Goal: Task Accomplishment & Management: Manage account settings

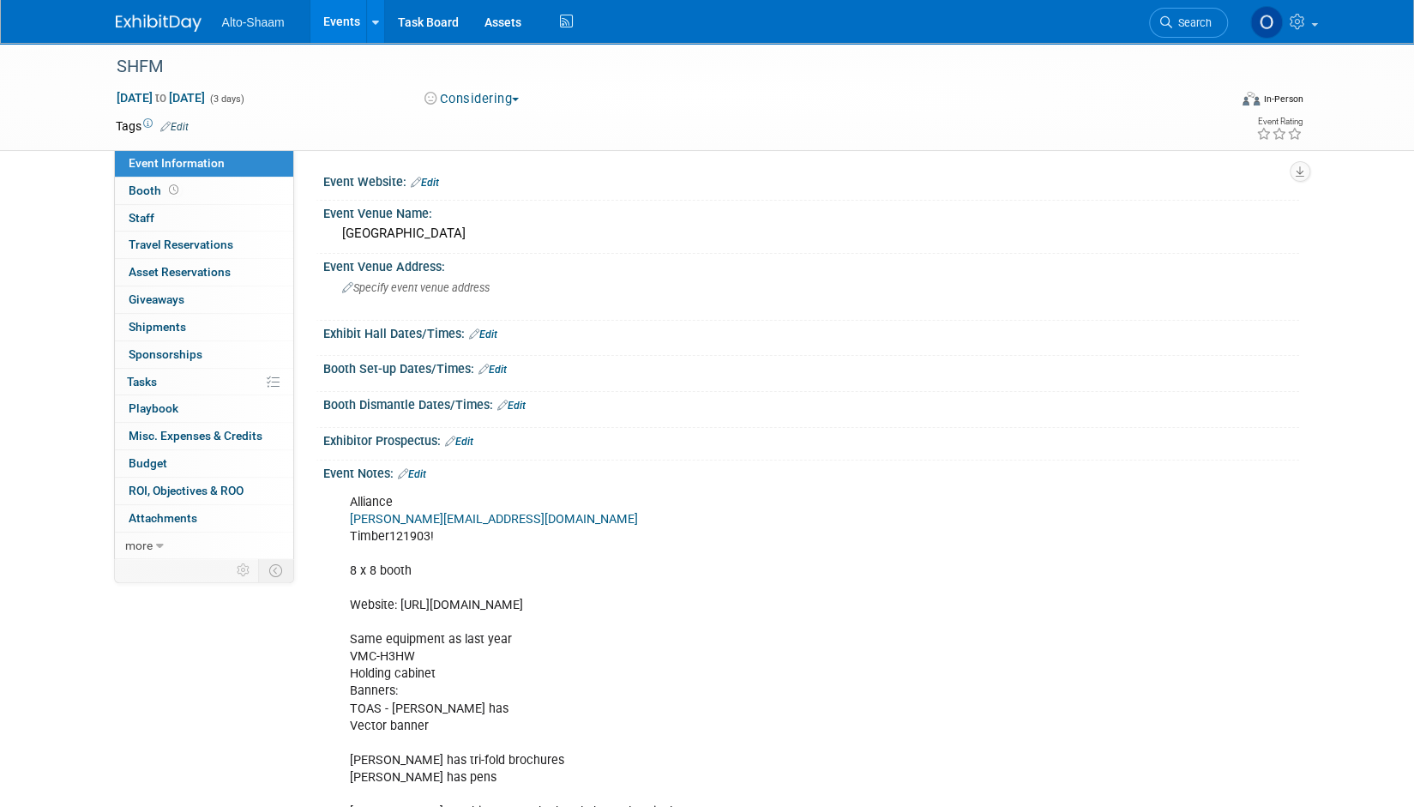
click at [338, 26] on link "Events" at bounding box center [341, 21] width 63 height 43
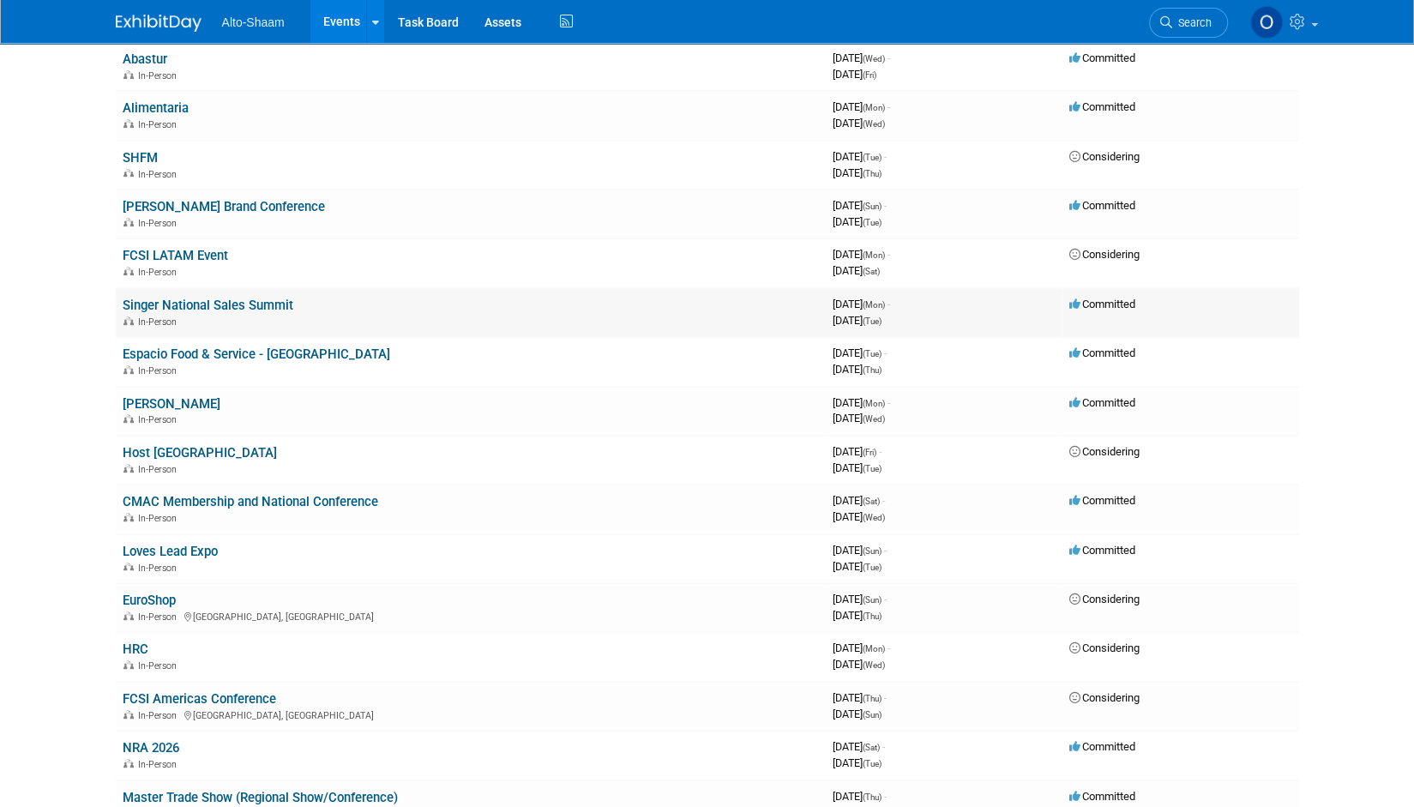
scroll to position [274, 0]
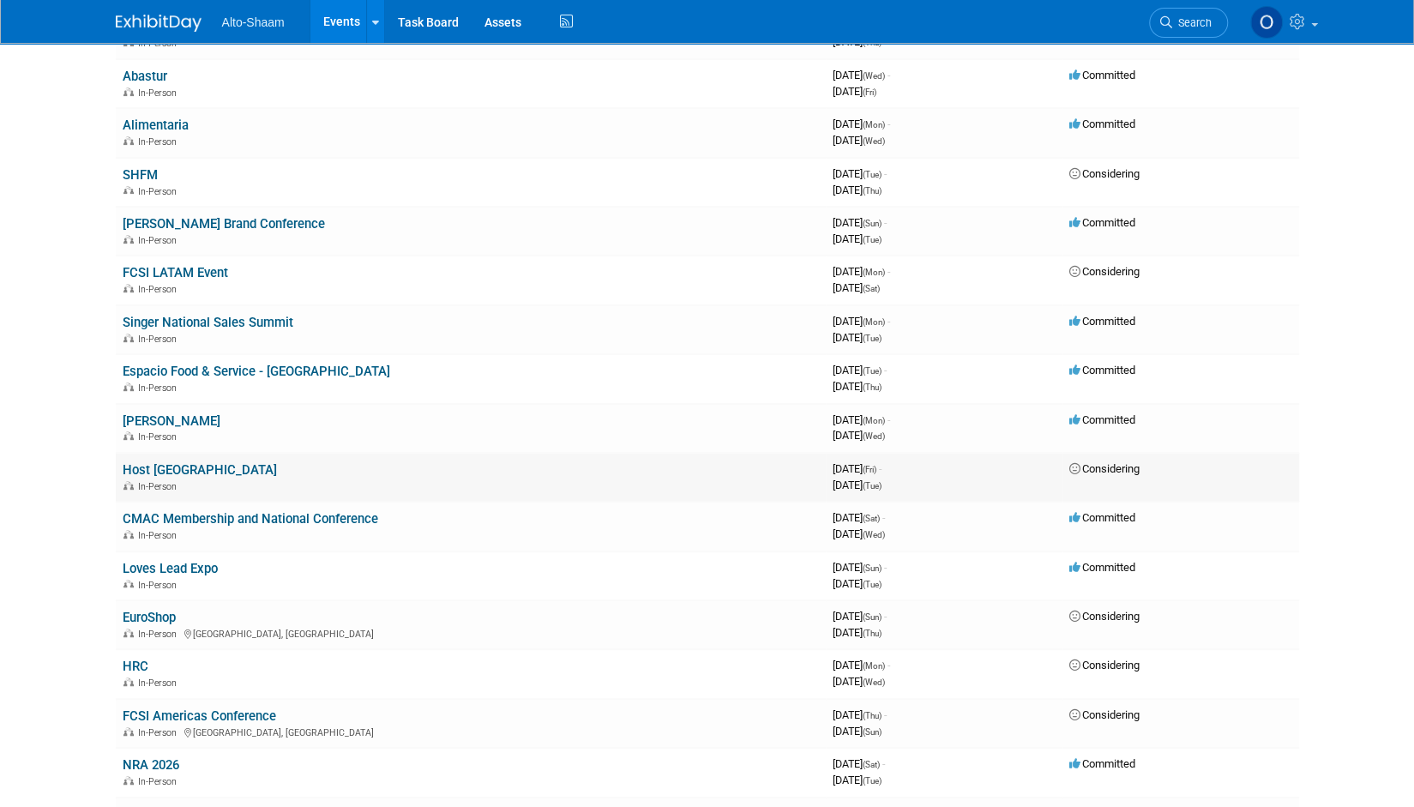
click at [153, 479] on div "In-Person" at bounding box center [471, 486] width 696 height 14
click at [151, 473] on link "Host [GEOGRAPHIC_DATA]" at bounding box center [200, 469] width 154 height 15
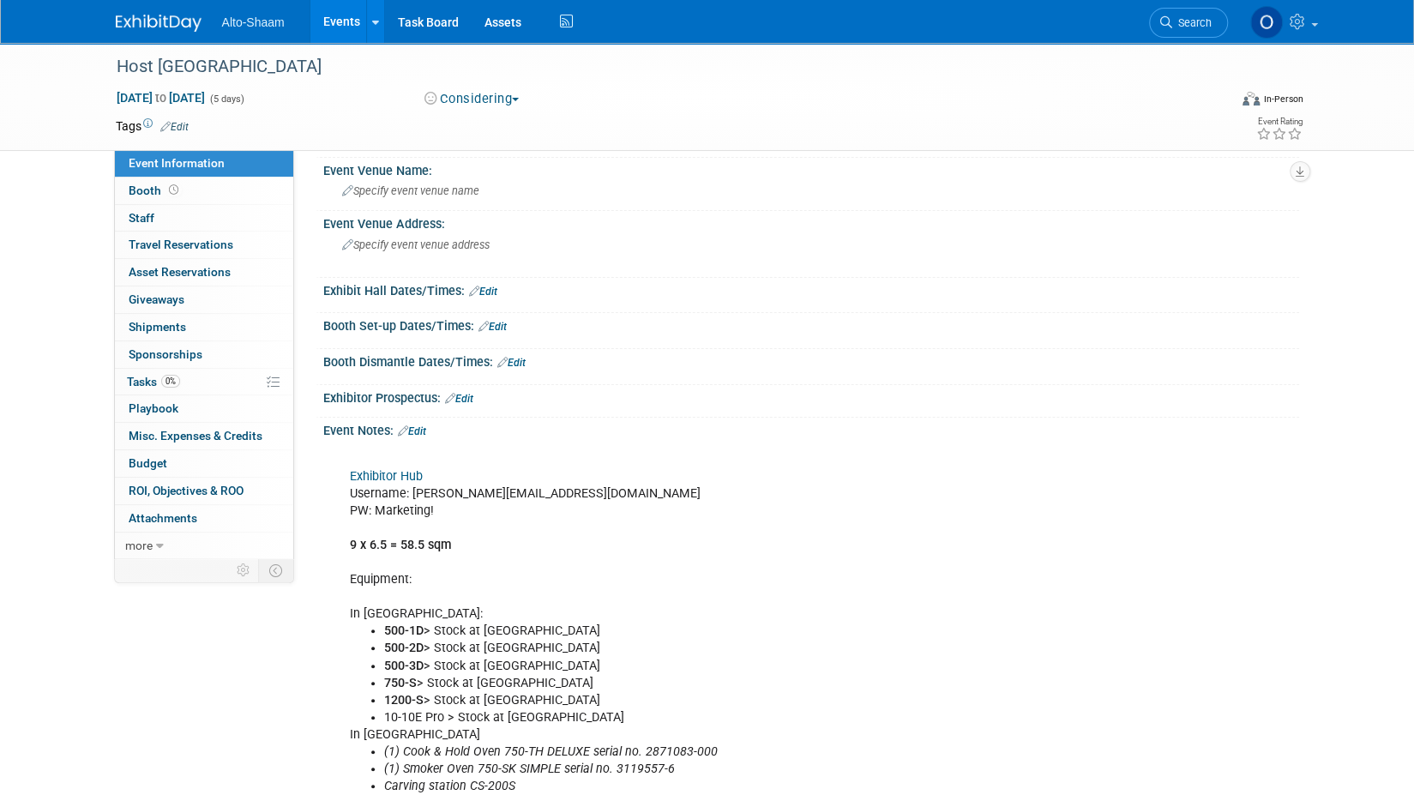
scroll to position [39, 0]
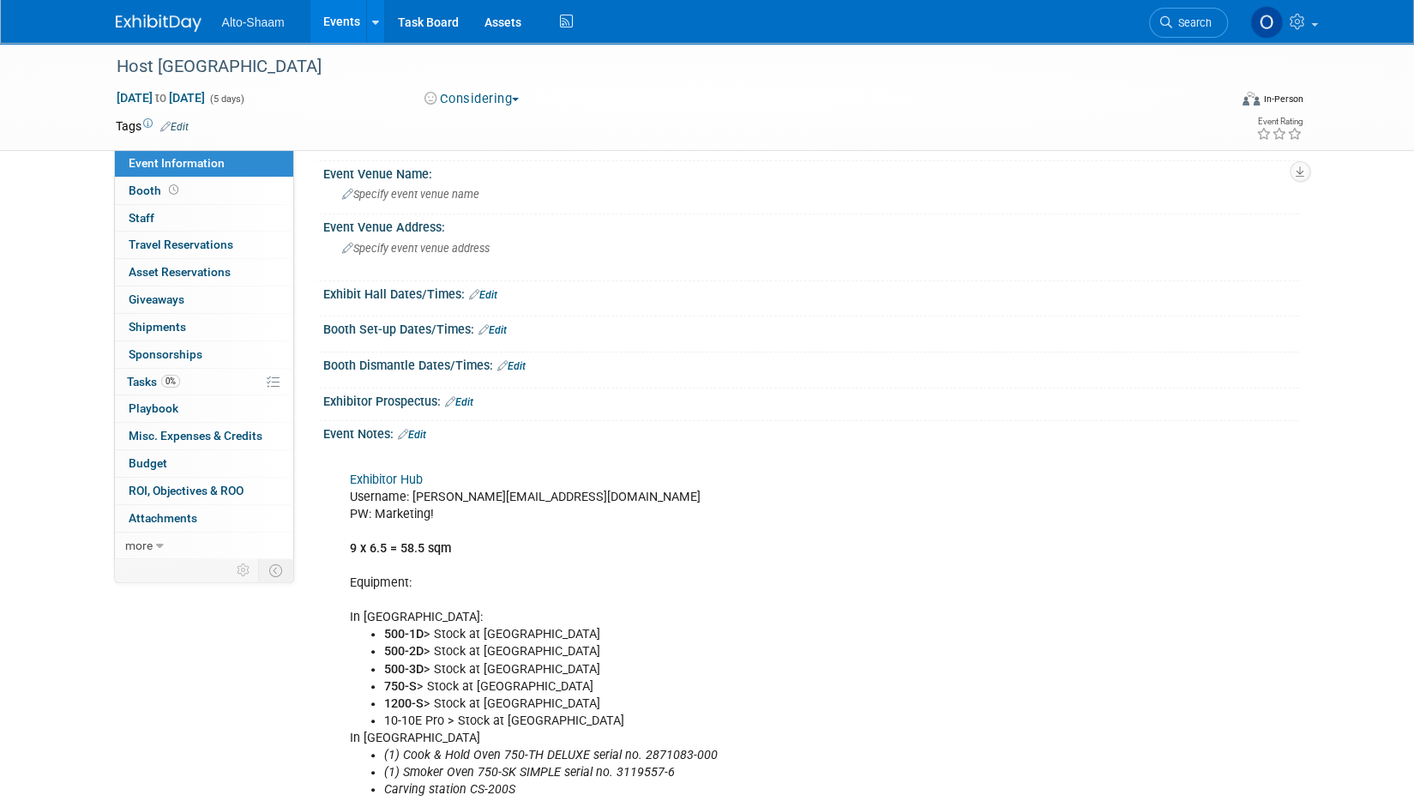
click at [419, 431] on link "Edit" at bounding box center [412, 435] width 28 height 12
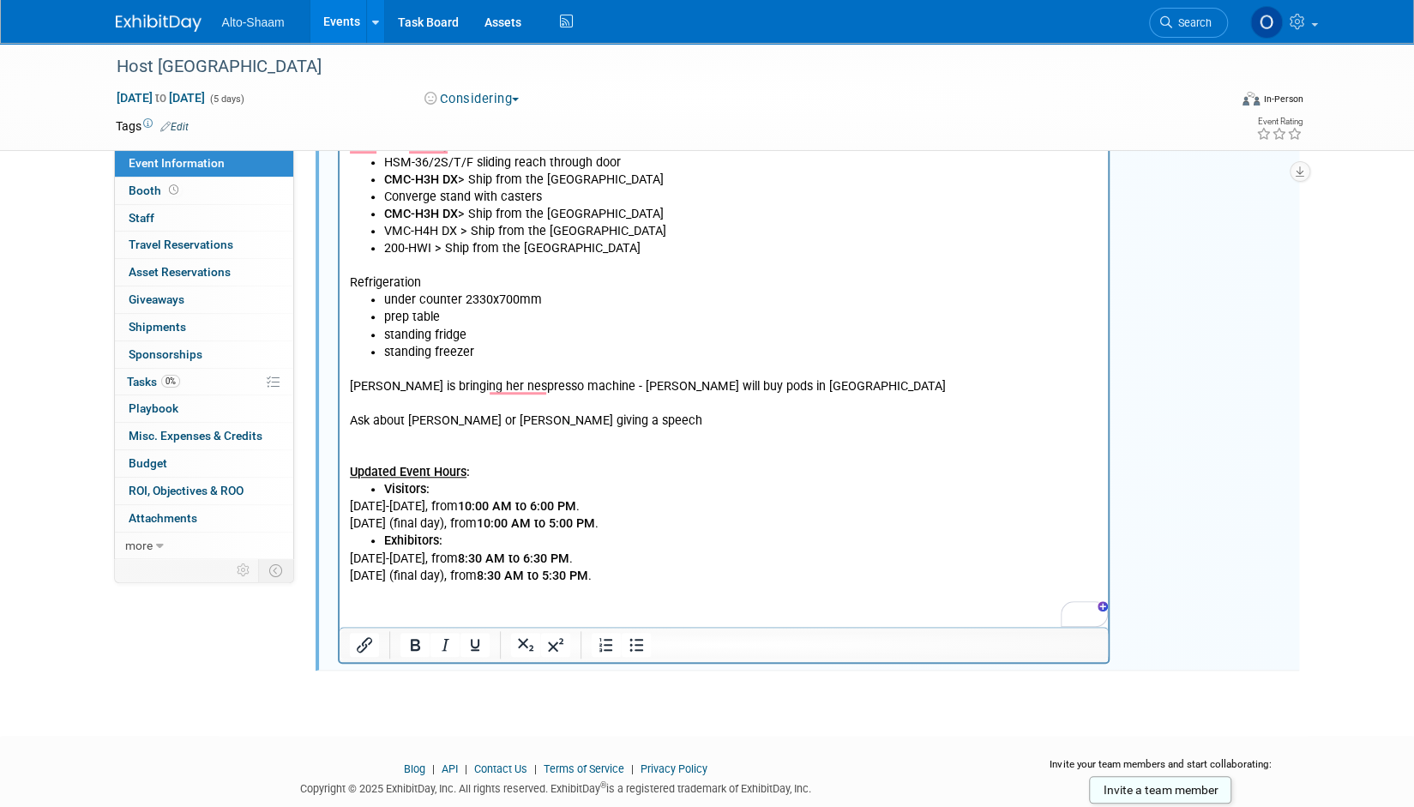
scroll to position [722, 0]
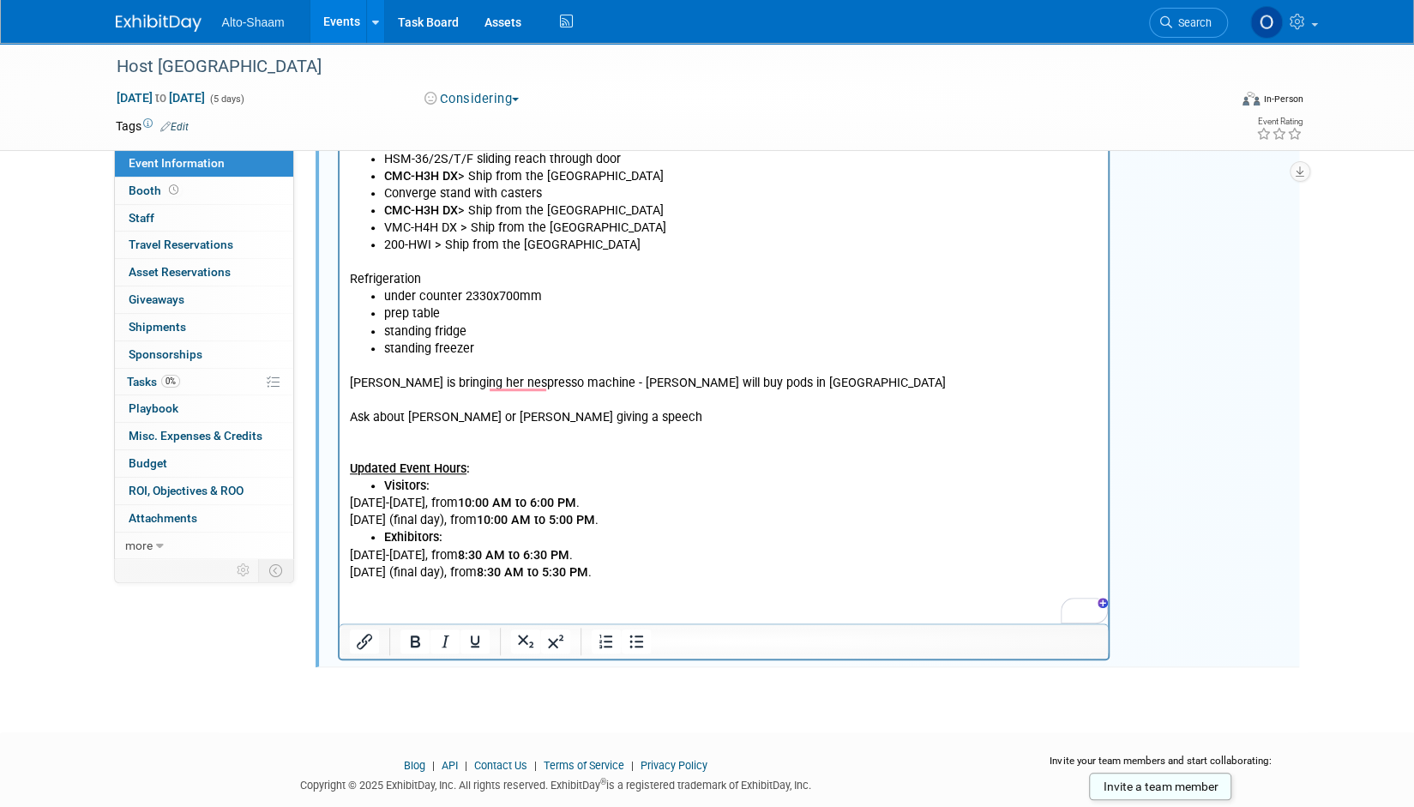
click at [622, 581] on html "Exhibitor Hub Username: Oliviast@alto-shaam.com PW: Marketing! 9 x 6.5 = 58.5 s…" at bounding box center [723, 173] width 769 height 816
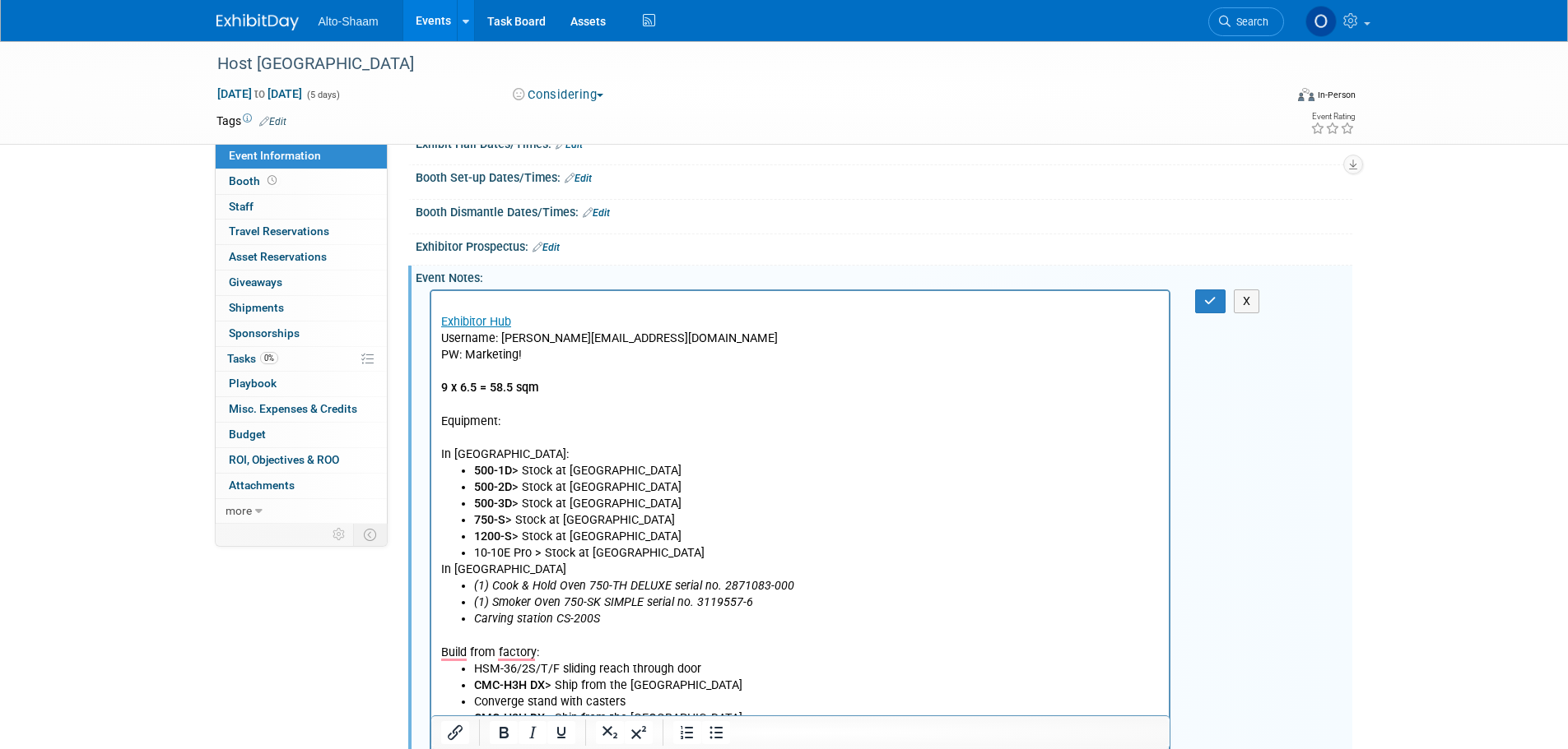
scroll to position [119, 0]
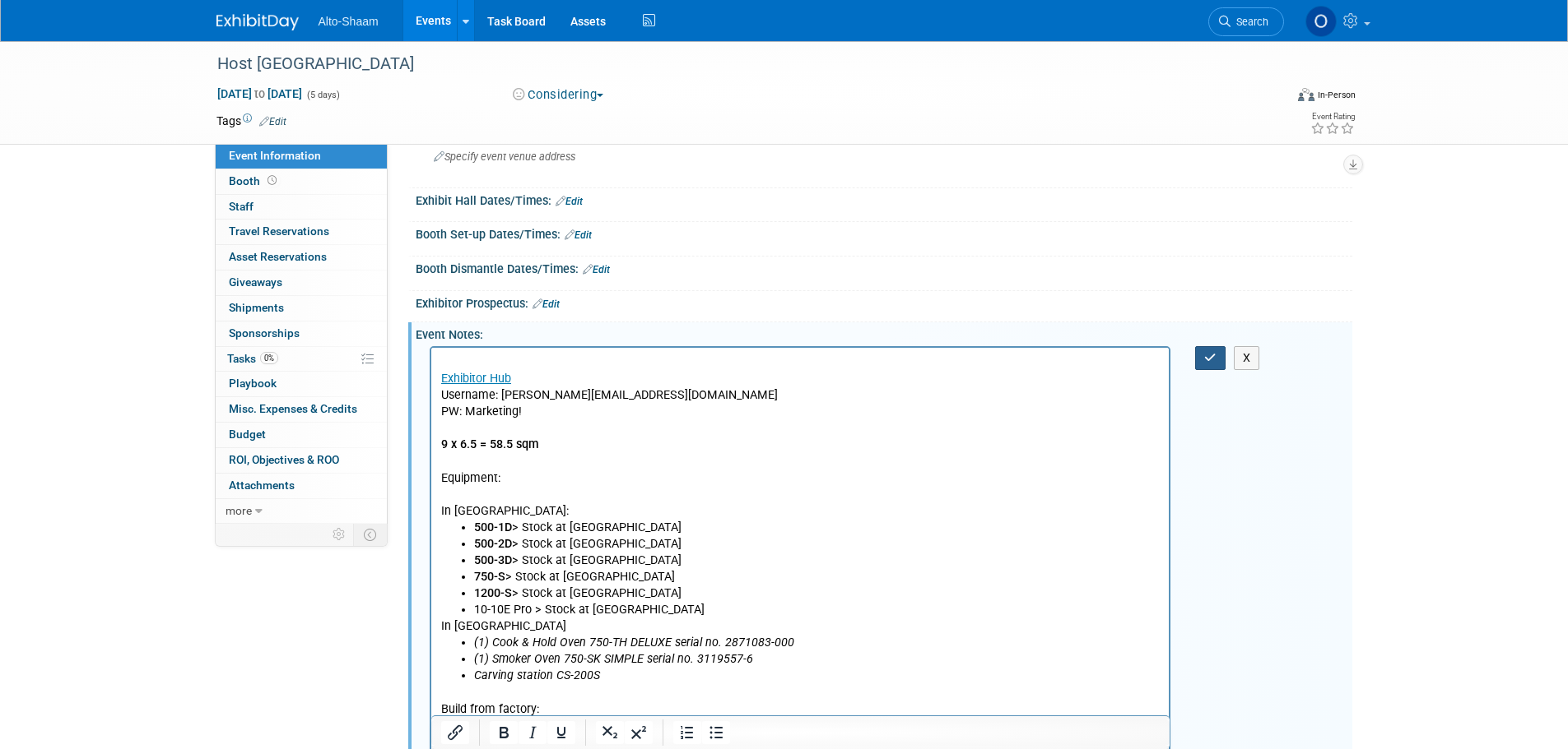
click at [1215, 346] on button "button" at bounding box center [1210, 358] width 31 height 24
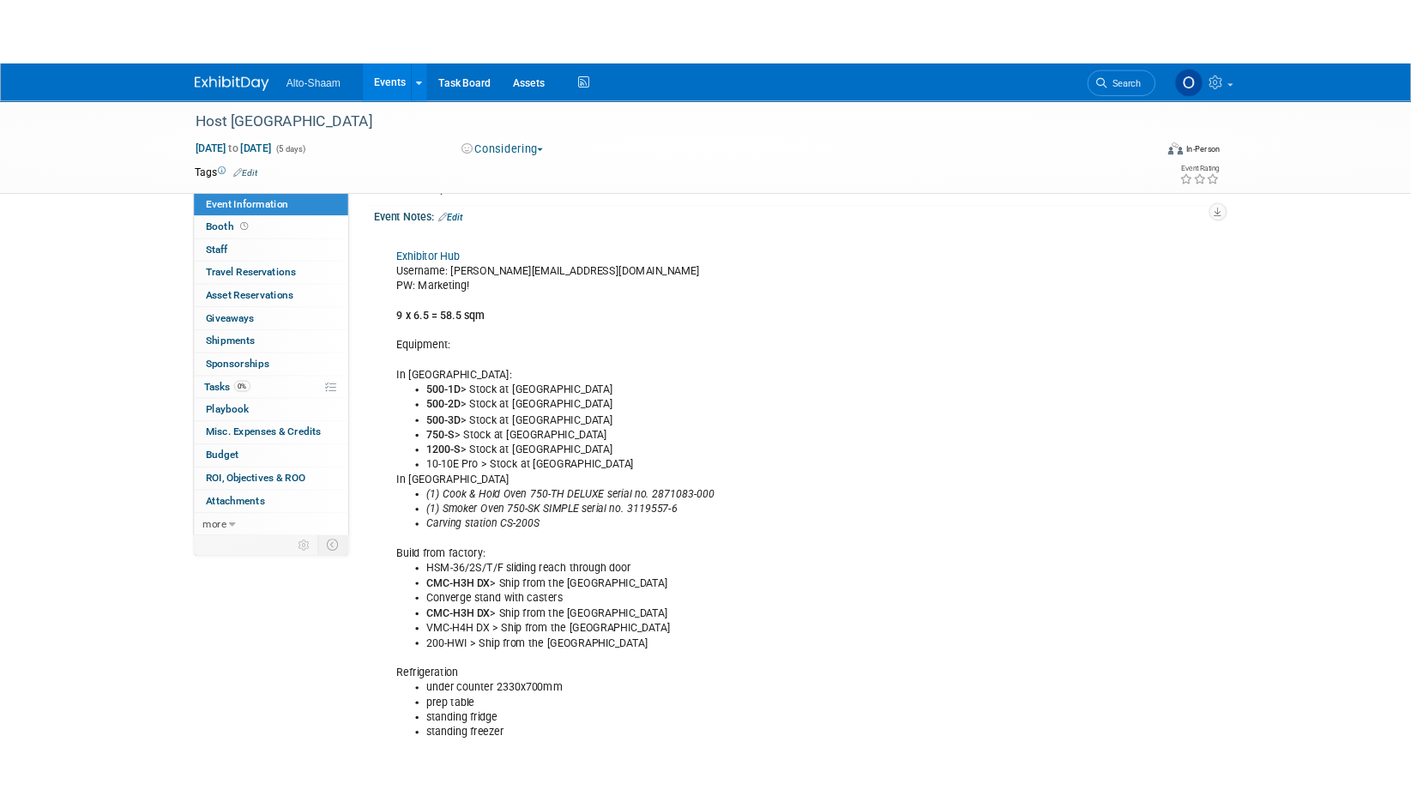
scroll to position [293, 0]
